Goal: Information Seeking & Learning: Learn about a topic

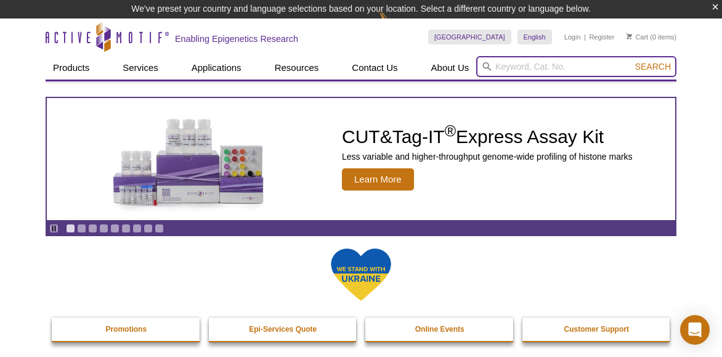
click at [545, 67] on input "search" at bounding box center [576, 66] width 200 height 21
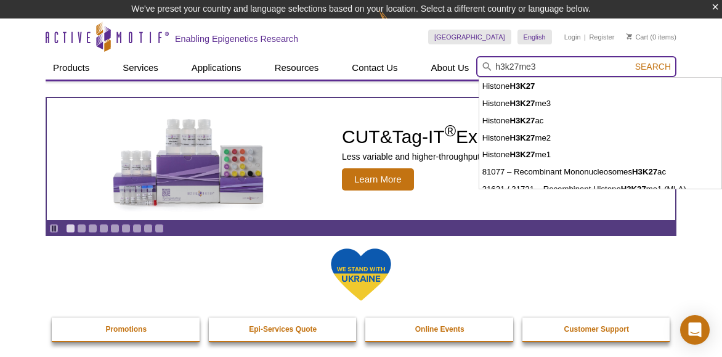
type input "h3k27me3"
click at [632, 61] on button "Search" at bounding box center [653, 66] width 43 height 11
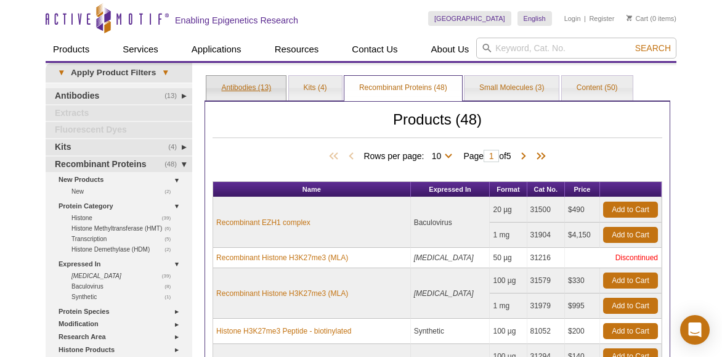
click at [253, 89] on link "Antibodies (13)" at bounding box center [245, 88] width 79 height 25
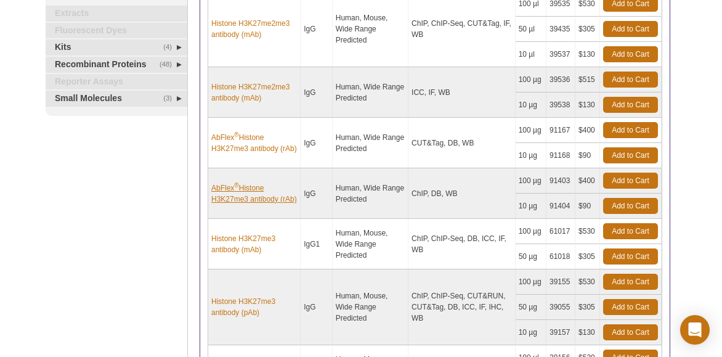
scroll to position [418, 0]
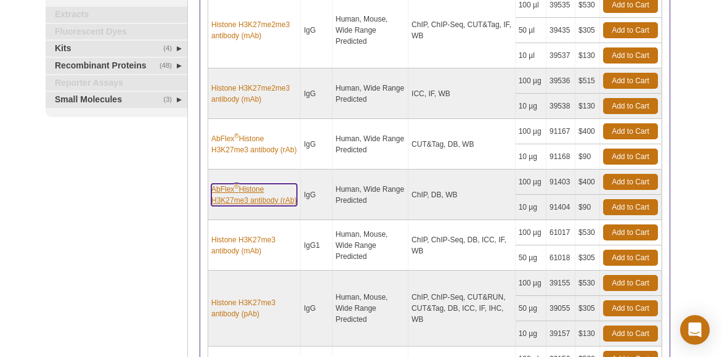
click at [250, 192] on link "AbFlex ® Histone H3K27me3 antibody (rAb)" at bounding box center [254, 195] width 86 height 22
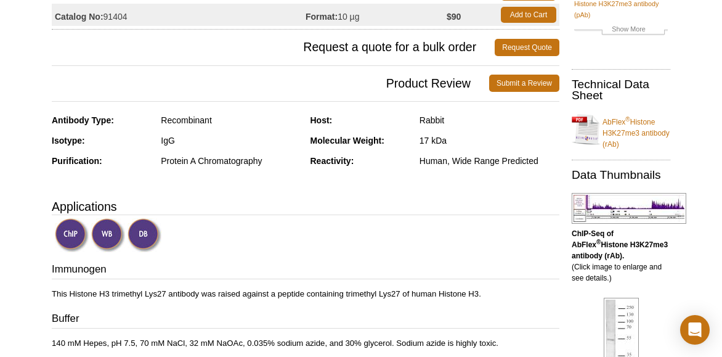
scroll to position [155, 0]
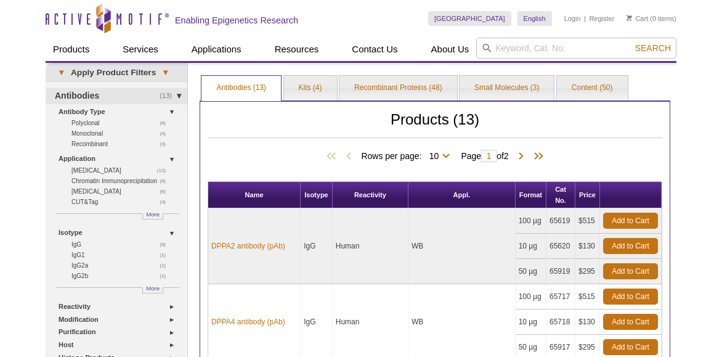
scroll to position [418, 0]
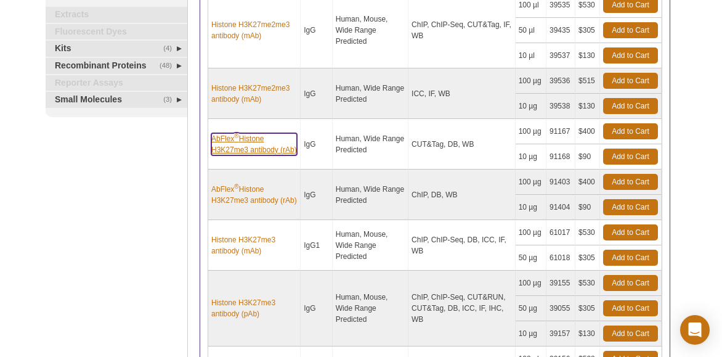
click at [238, 133] on sup "®" at bounding box center [236, 135] width 4 height 7
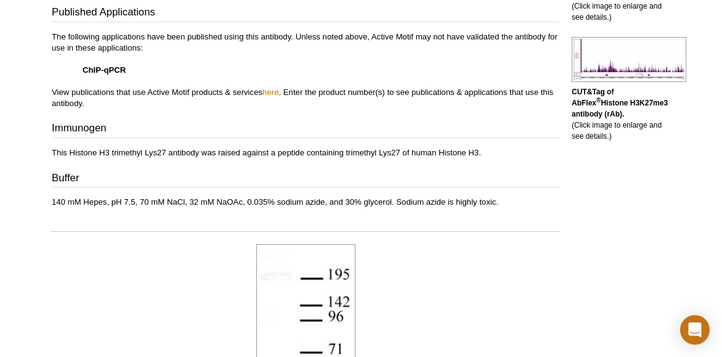
scroll to position [441, 0]
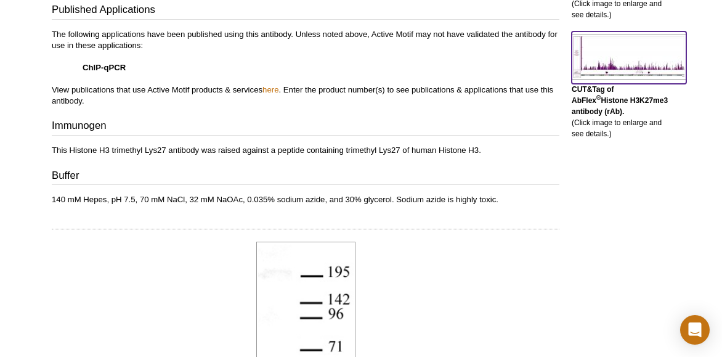
click at [608, 62] on img at bounding box center [629, 57] width 115 height 45
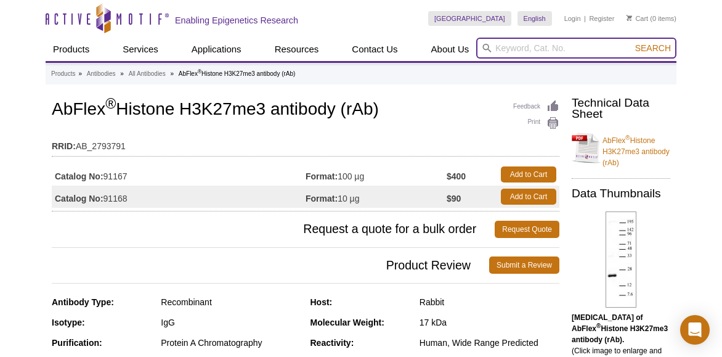
click at [509, 52] on input "search" at bounding box center [576, 48] width 200 height 21
drag, startPoint x: 661, startPoint y: 1, endPoint x: 489, endPoint y: 47, distance: 178.2
click at [489, 47] on input "39299" at bounding box center [576, 48] width 200 height 21
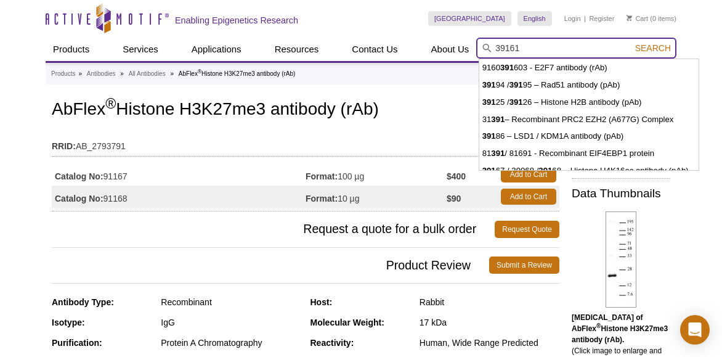
type input "39161"
click at [632, 43] on button "Search" at bounding box center [653, 48] width 43 height 11
